Goal: Information Seeking & Learning: Learn about a topic

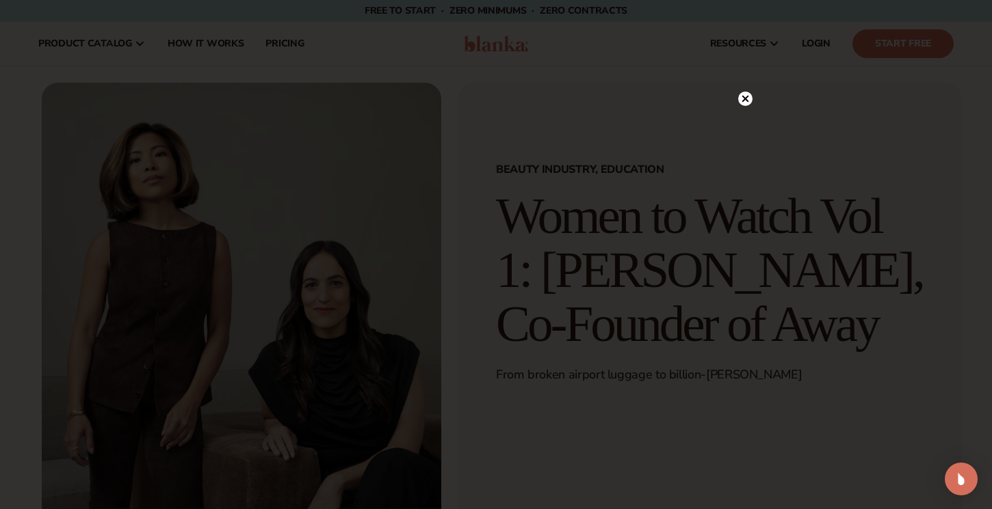
click at [743, 103] on circle at bounding box center [745, 99] width 14 height 14
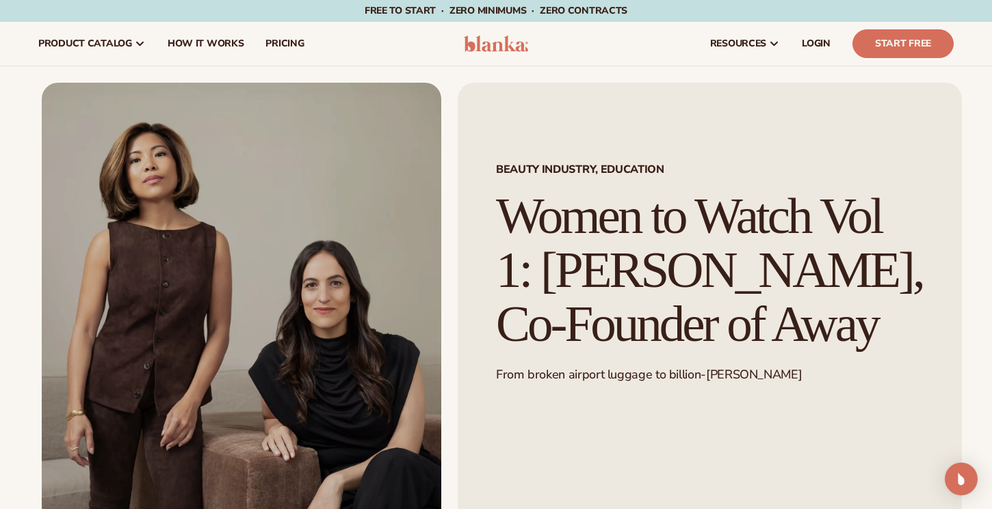
click at [743, 103] on div "Beauty Industry, Education Women to Watch Vol 1: [PERSON_NAME], Co-Founder of A…" at bounding box center [709, 304] width 504 height 442
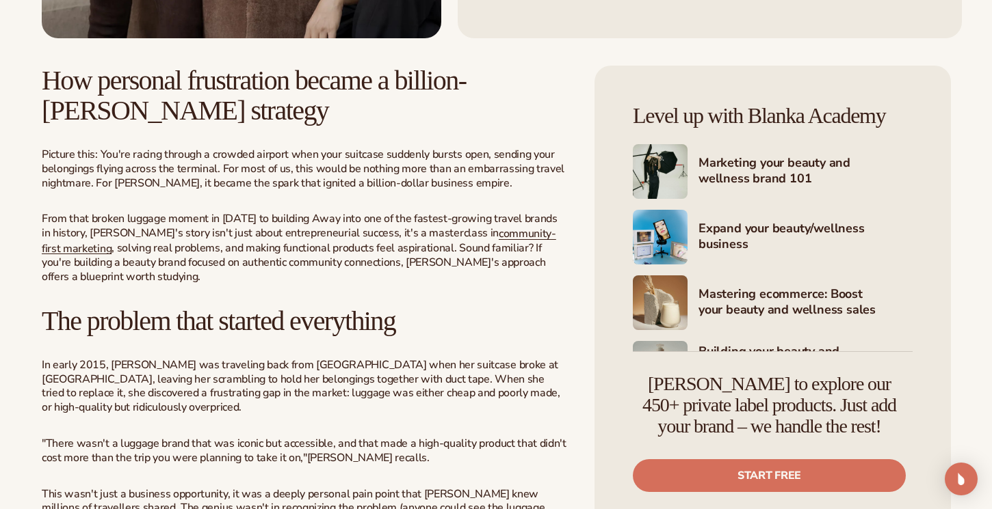
scroll to position [494, 0]
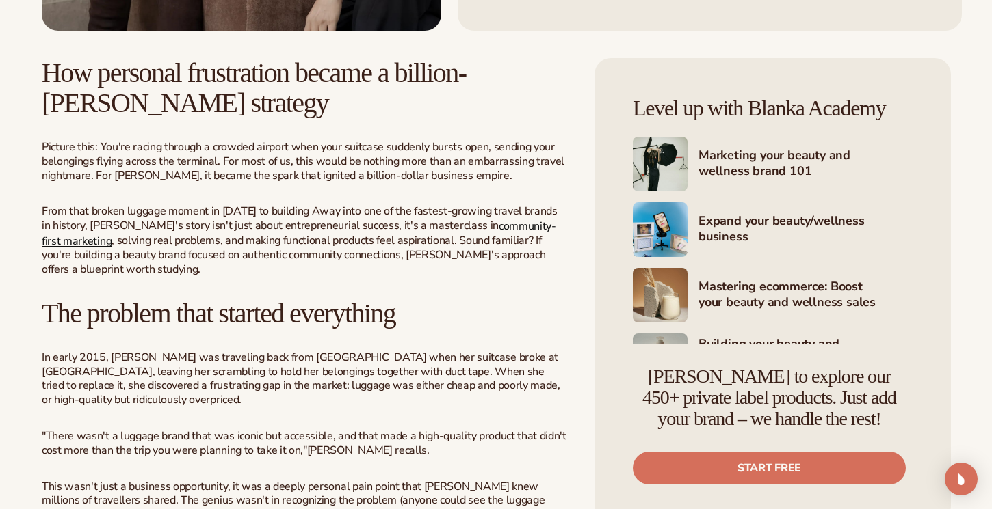
click at [504, 233] on link "community-first marketing" at bounding box center [299, 234] width 514 height 30
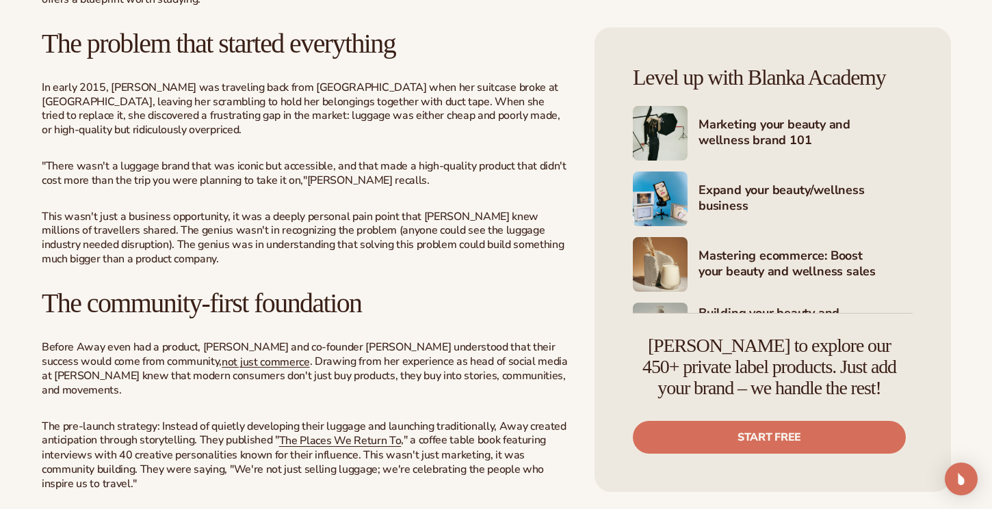
scroll to position [767, 0]
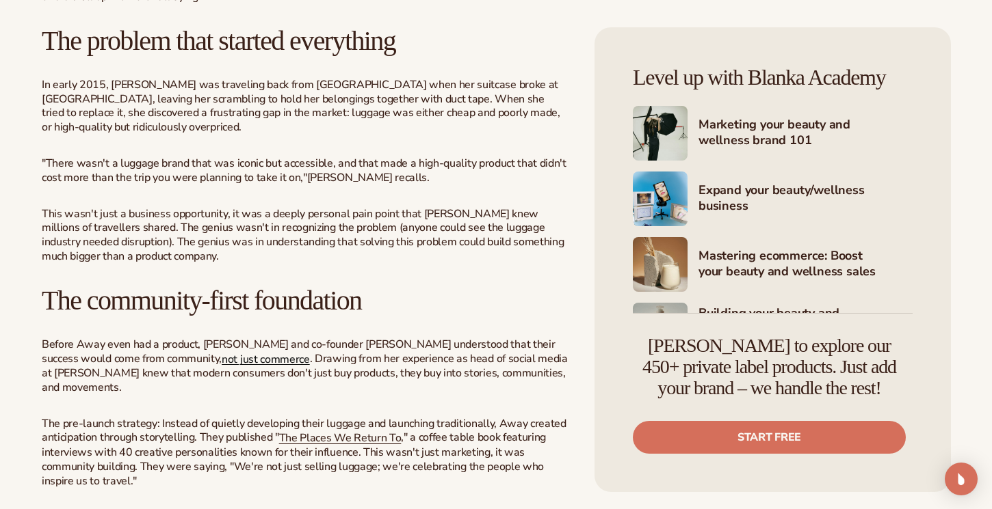
click at [222, 351] on link "not just commerce" at bounding box center [266, 358] width 88 height 15
click at [332, 431] on link "The Places We Return To" at bounding box center [340, 438] width 122 height 15
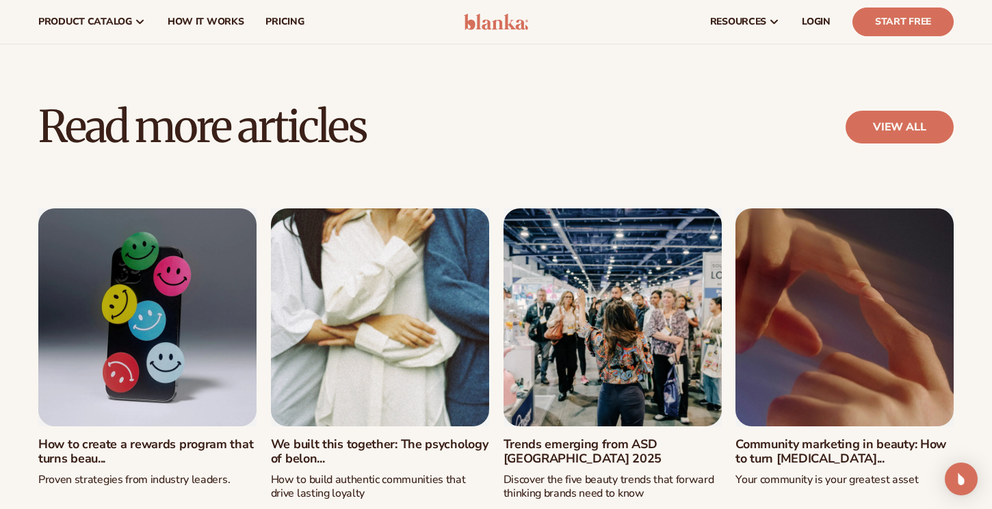
scroll to position [4457, 0]
